Goal: Task Accomplishment & Management: Manage account settings

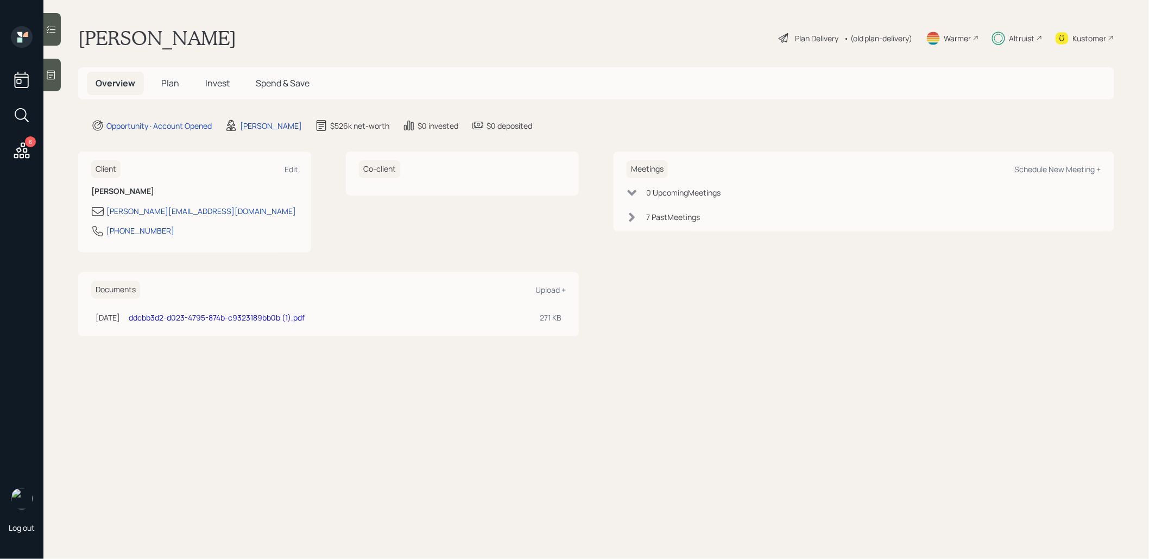
click at [211, 85] on span "Invest" at bounding box center [217, 83] width 24 height 12
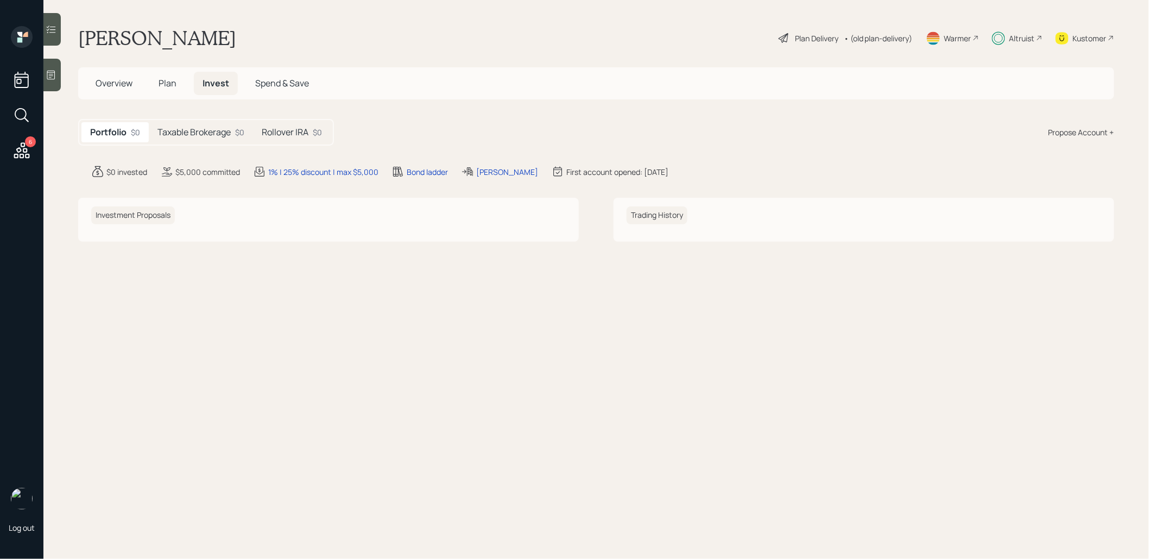
click at [308, 122] on div "Rollover IRA $0" at bounding box center [292, 132] width 78 height 20
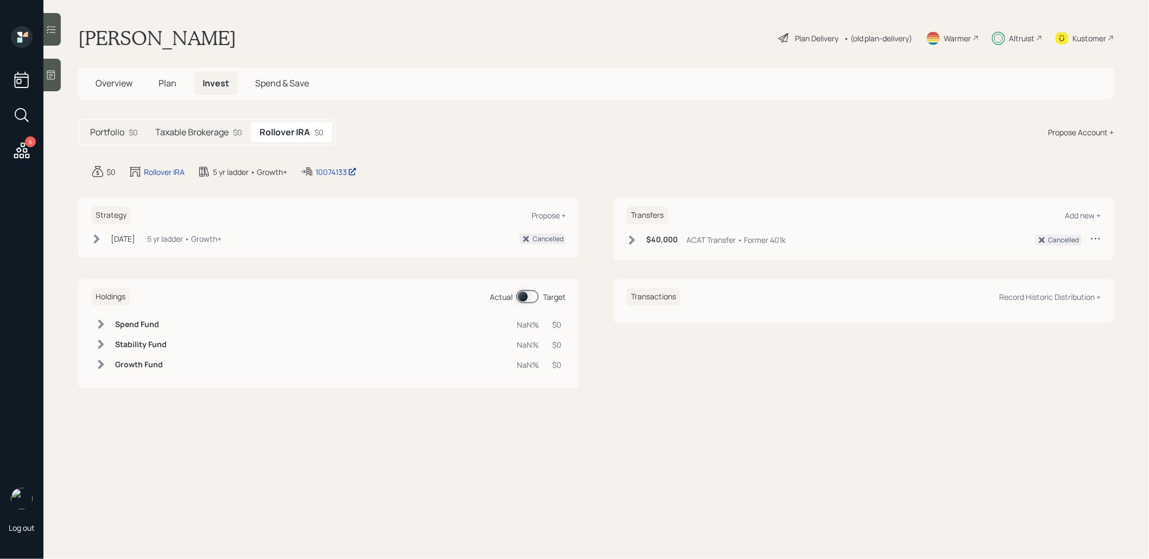
click at [200, 131] on h5 "Taxable Brokerage" at bounding box center [191, 132] width 73 height 10
click at [168, 85] on span "Plan" at bounding box center [168, 83] width 18 height 12
